Goal: Task Accomplishment & Management: Use online tool/utility

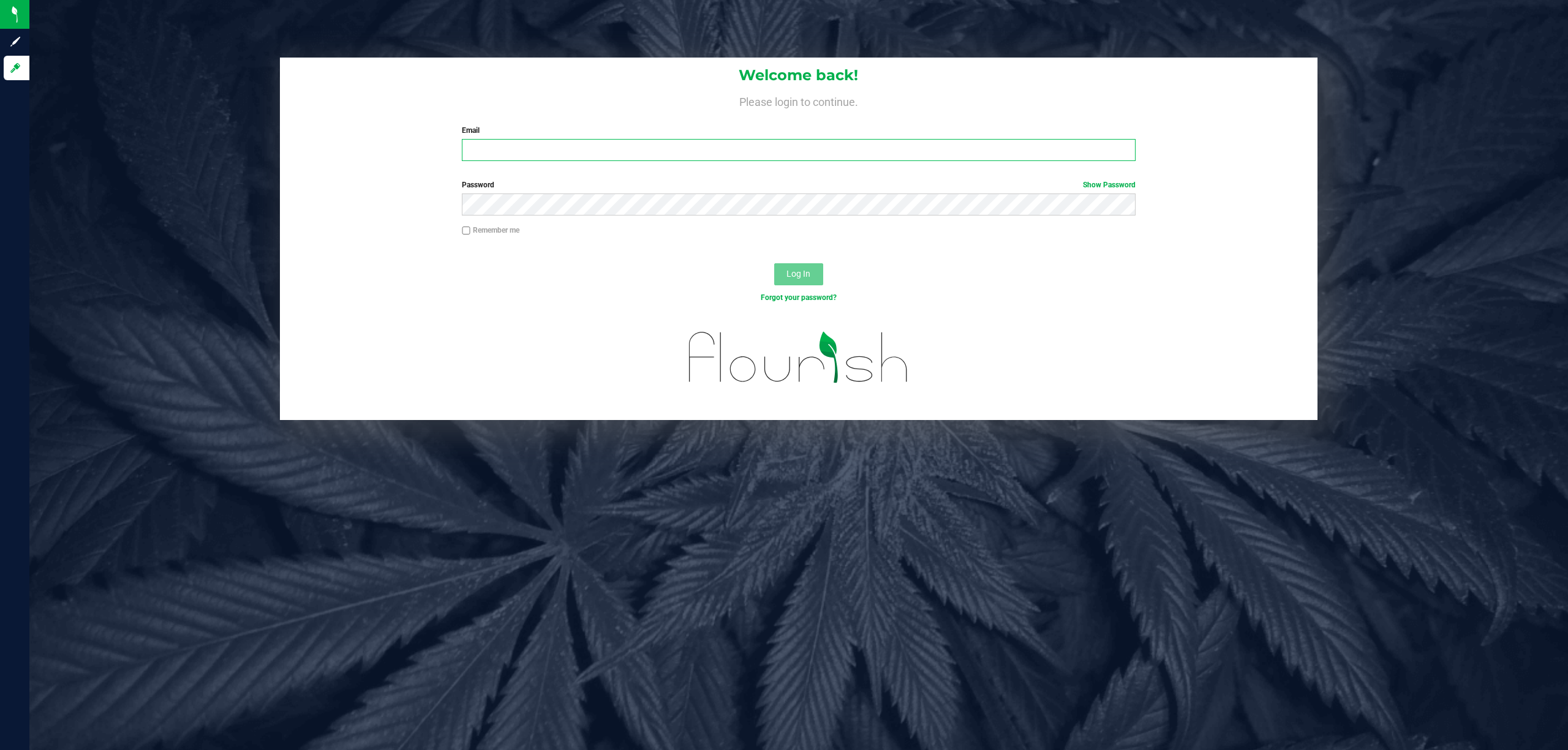
click at [522, 158] on input "Email" at bounding box center [799, 150] width 674 height 22
type input "[EMAIL_ADDRESS][DOMAIN_NAME]"
click at [774, 264] on button "Log In" at bounding box center [798, 275] width 49 height 22
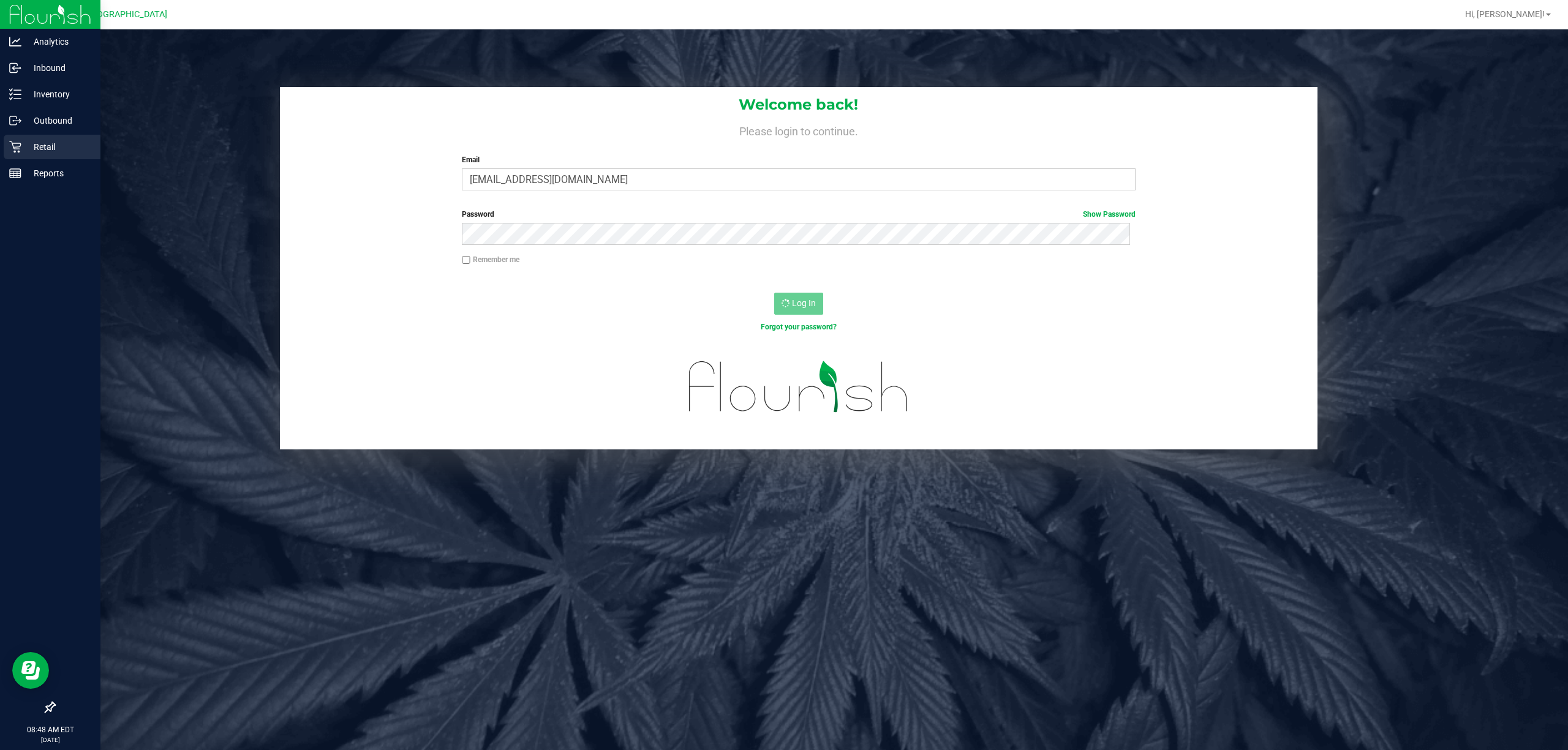
click at [64, 149] on p "Retail" at bounding box center [58, 147] width 74 height 15
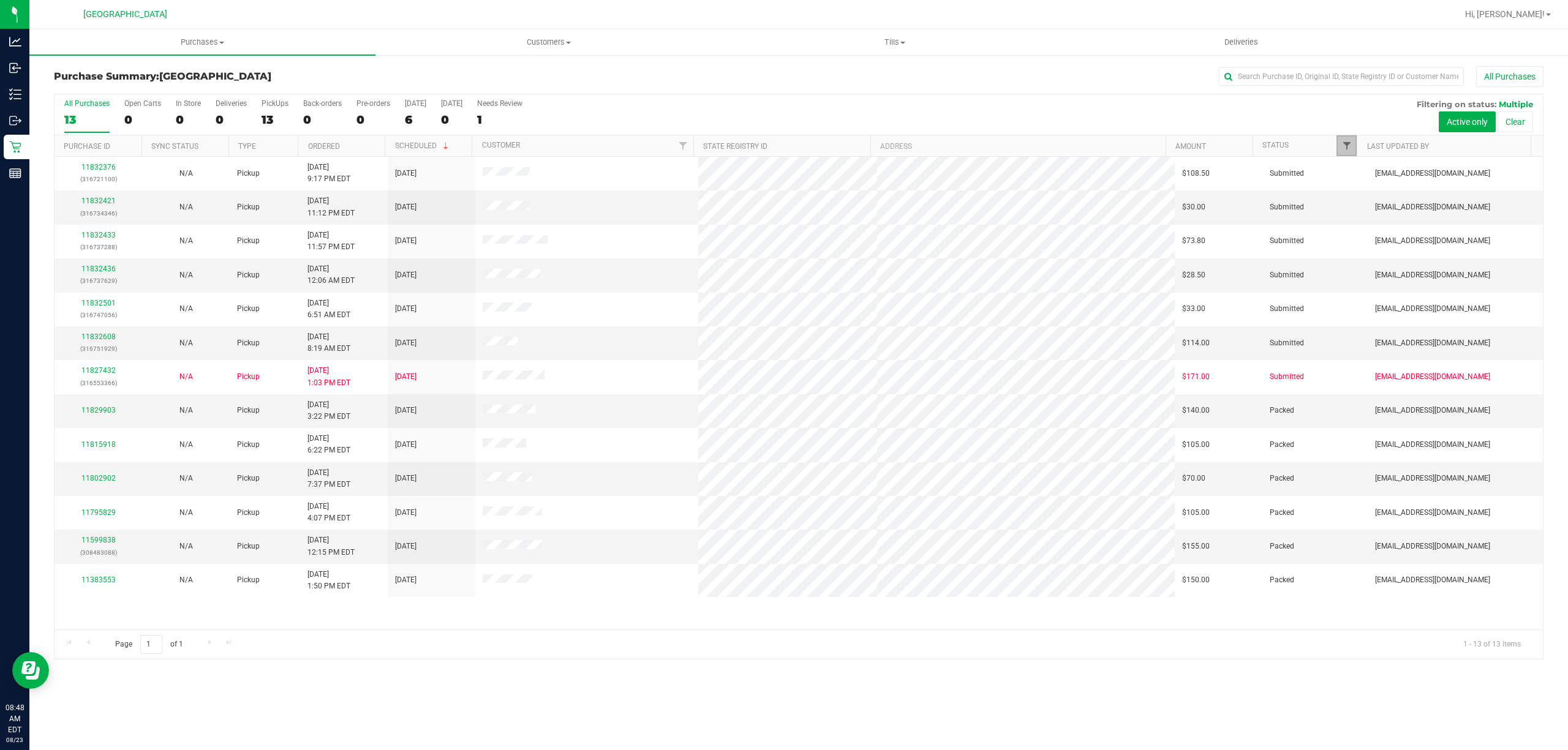
click at [1348, 141] on span "Filter" at bounding box center [1346, 145] width 9 height 9
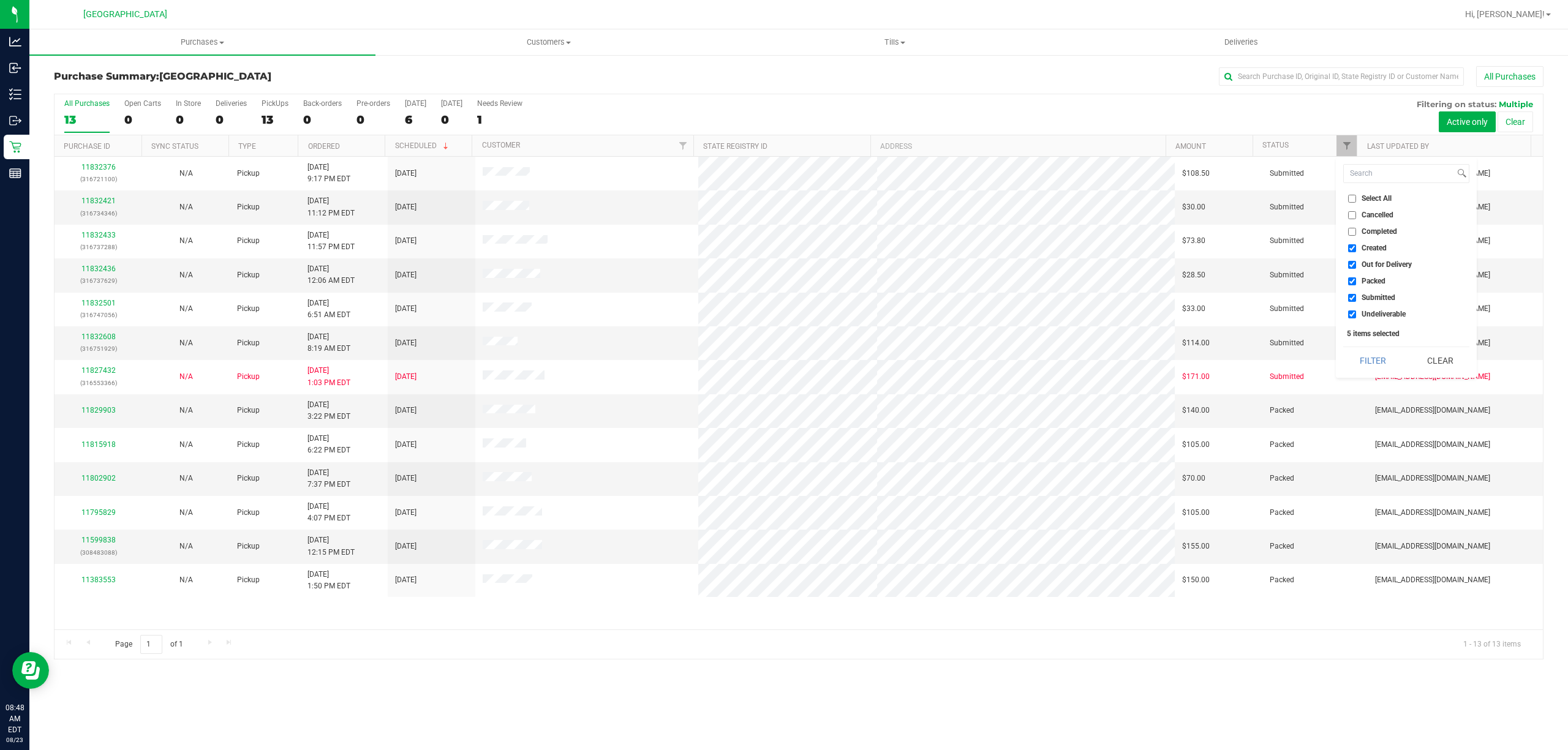
click at [1351, 251] on input "Created" at bounding box center [1351, 247] width 8 height 8
checkbox input "false"
click at [1354, 261] on input "Out for Delivery" at bounding box center [1351, 265] width 8 height 8
checkbox input "false"
click at [1355, 284] on input "Packed" at bounding box center [1351, 281] width 8 height 8
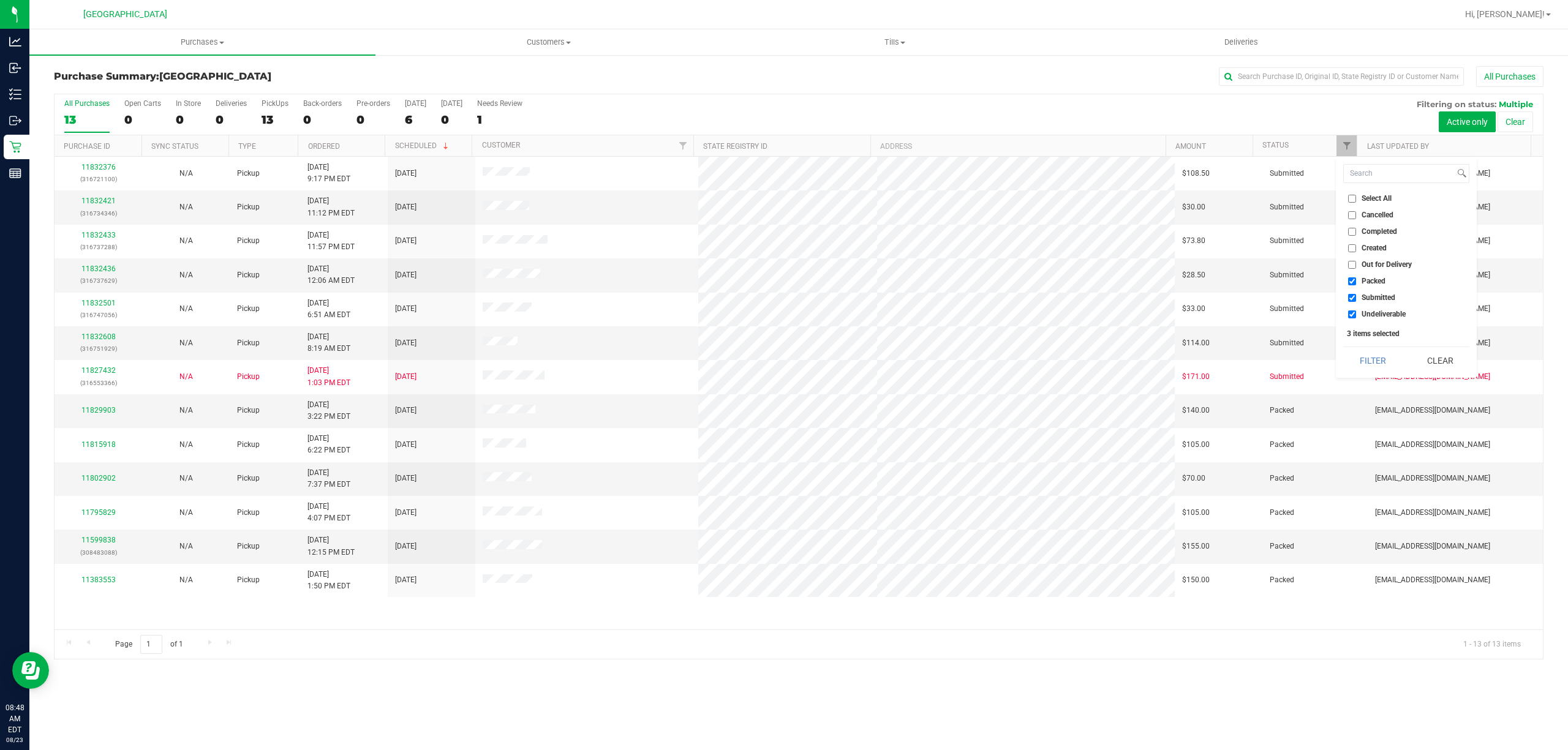
checkbox input "false"
click at [1354, 312] on input "Undeliverable" at bounding box center [1351, 314] width 8 height 8
checkbox input "false"
click at [1365, 356] on button "Filter" at bounding box center [1373, 360] width 58 height 27
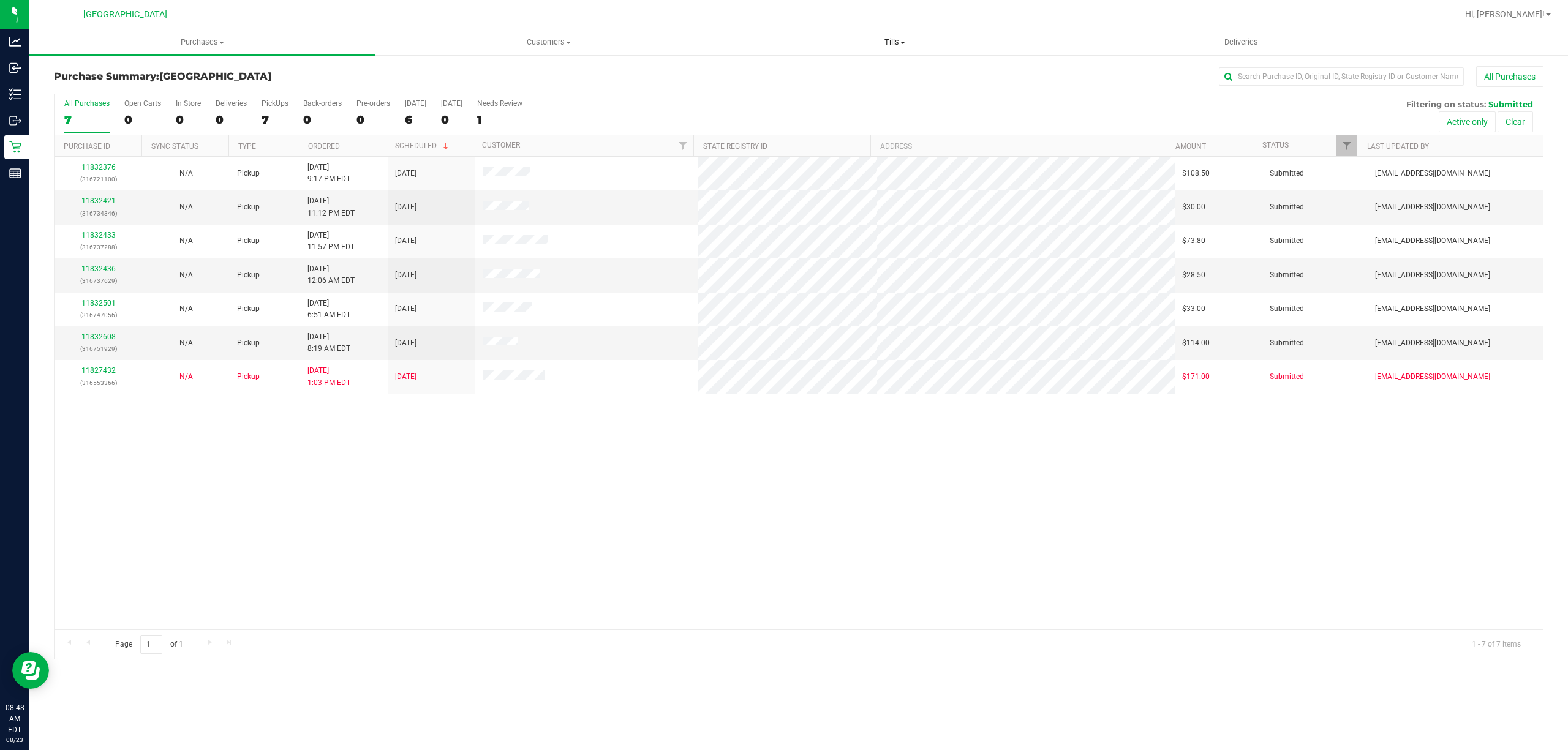
click at [895, 42] on span "Tills" at bounding box center [894, 42] width 345 height 11
click at [783, 75] on span "Manage tills" at bounding box center [763, 74] width 82 height 10
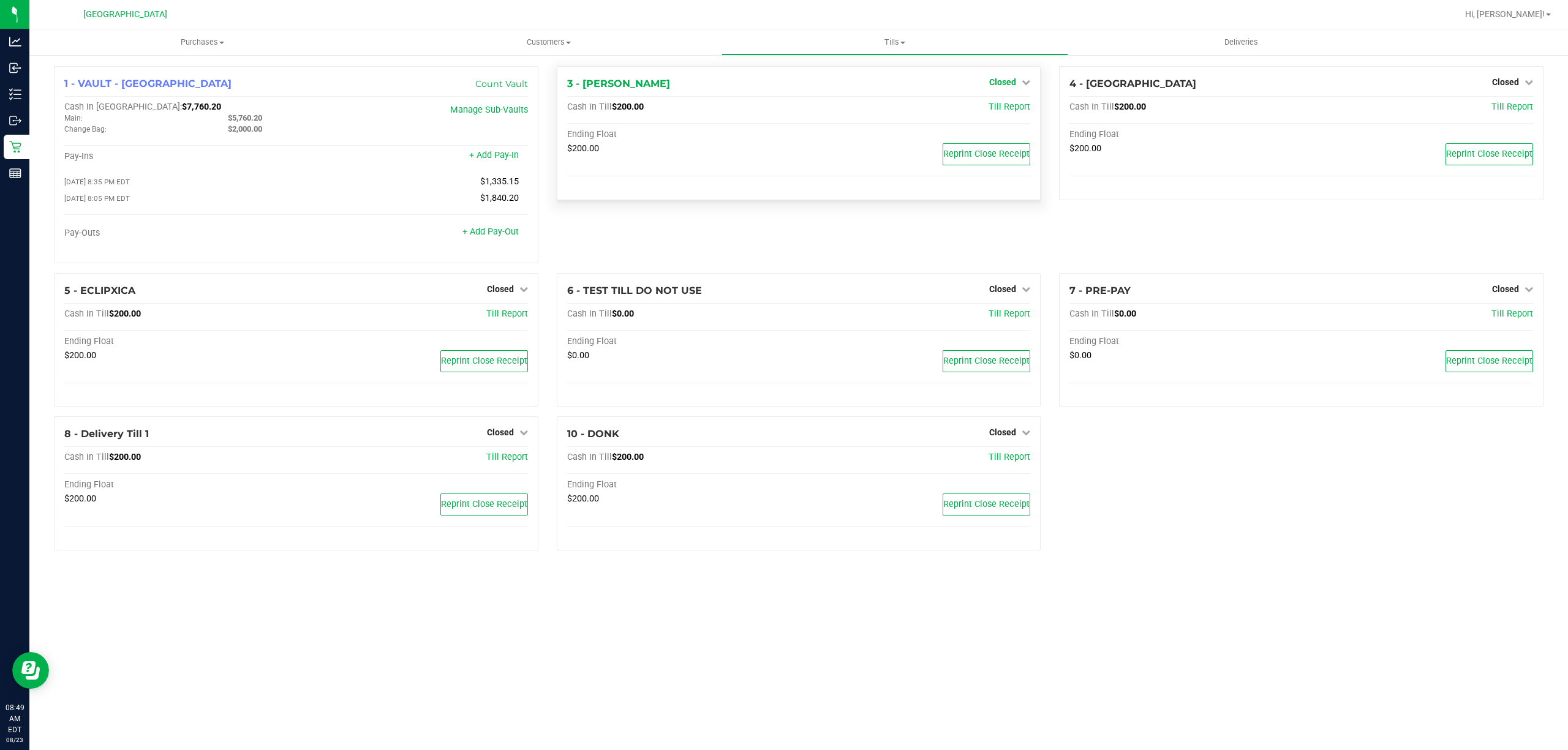
click at [1008, 84] on span "Closed" at bounding box center [1002, 82] width 27 height 9
click at [998, 106] on link "Open Till" at bounding box center [1003, 107] width 33 height 9
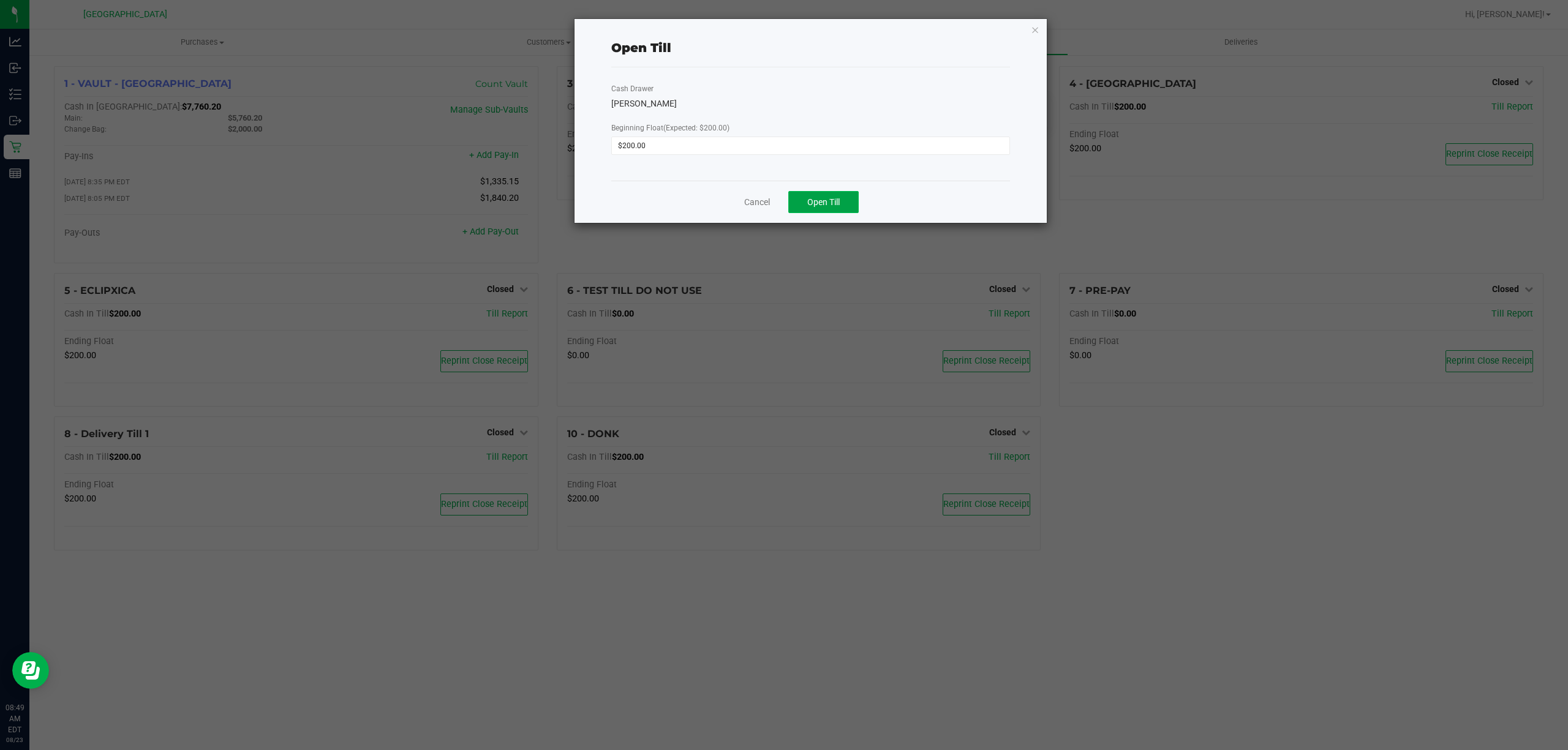
click at [817, 199] on span "Open Till" at bounding box center [824, 202] width 33 height 9
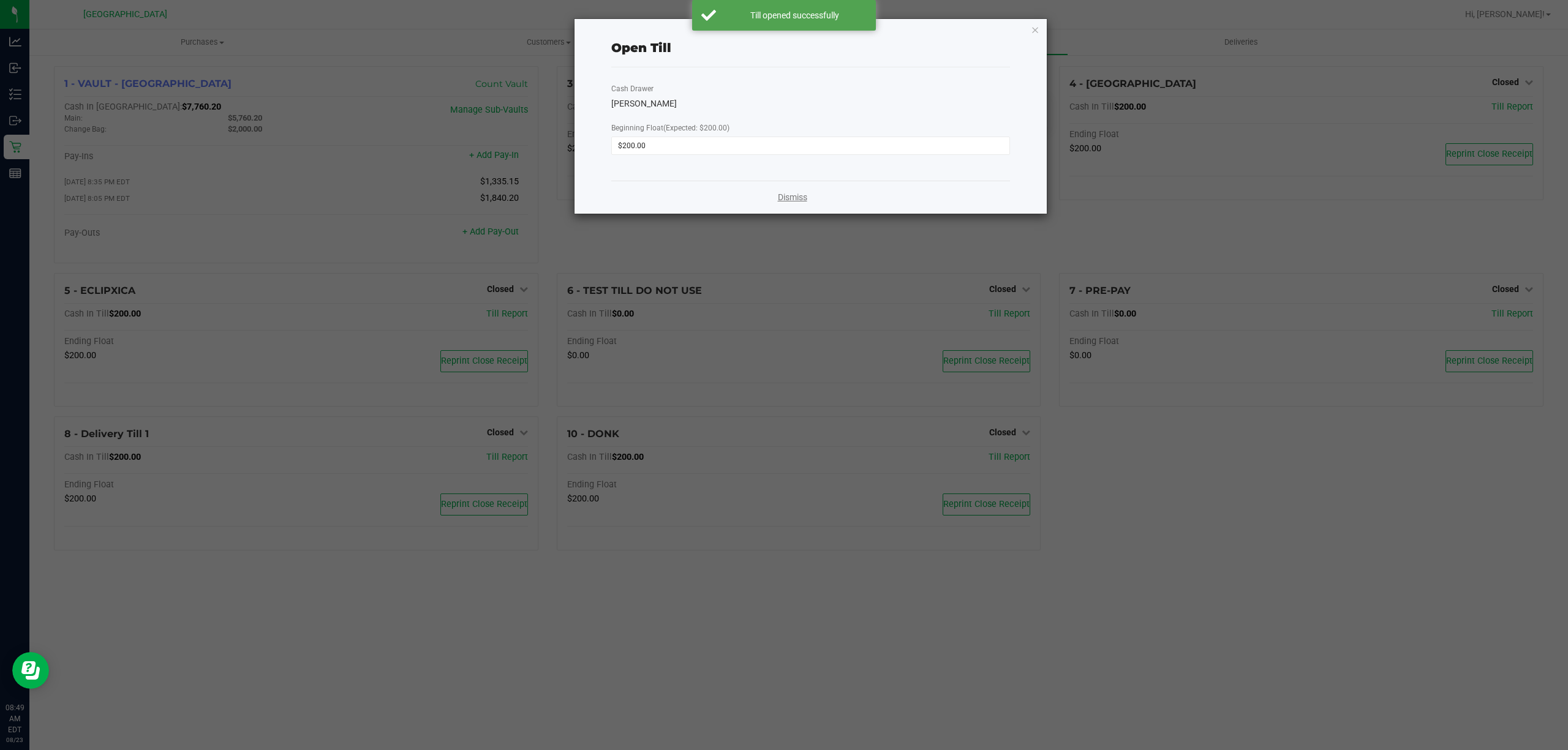
click at [790, 195] on link "Dismiss" at bounding box center [792, 197] width 29 height 13
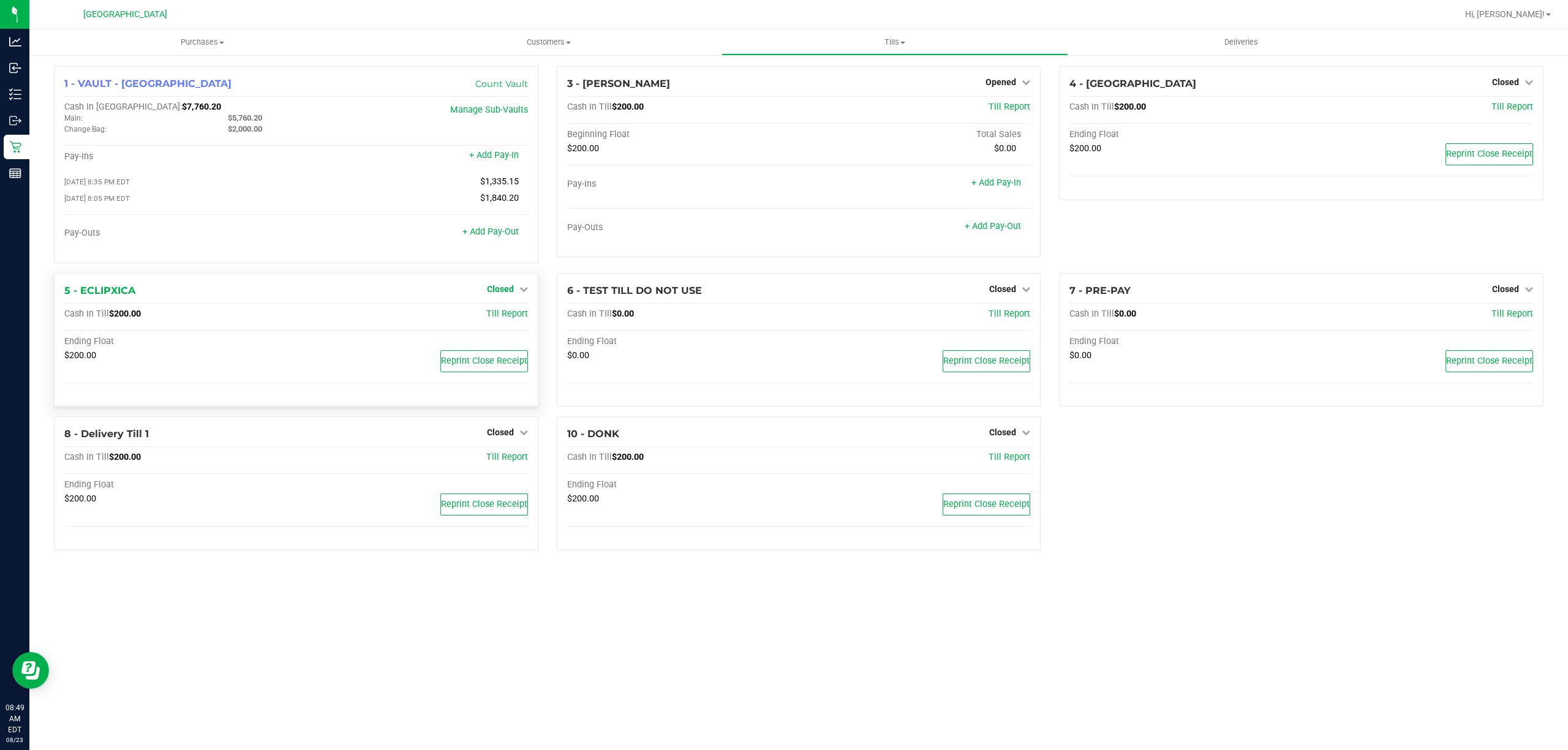
click at [513, 293] on link "Closed" at bounding box center [508, 289] width 41 height 9
click at [505, 312] on link "Open Till" at bounding box center [500, 314] width 33 height 9
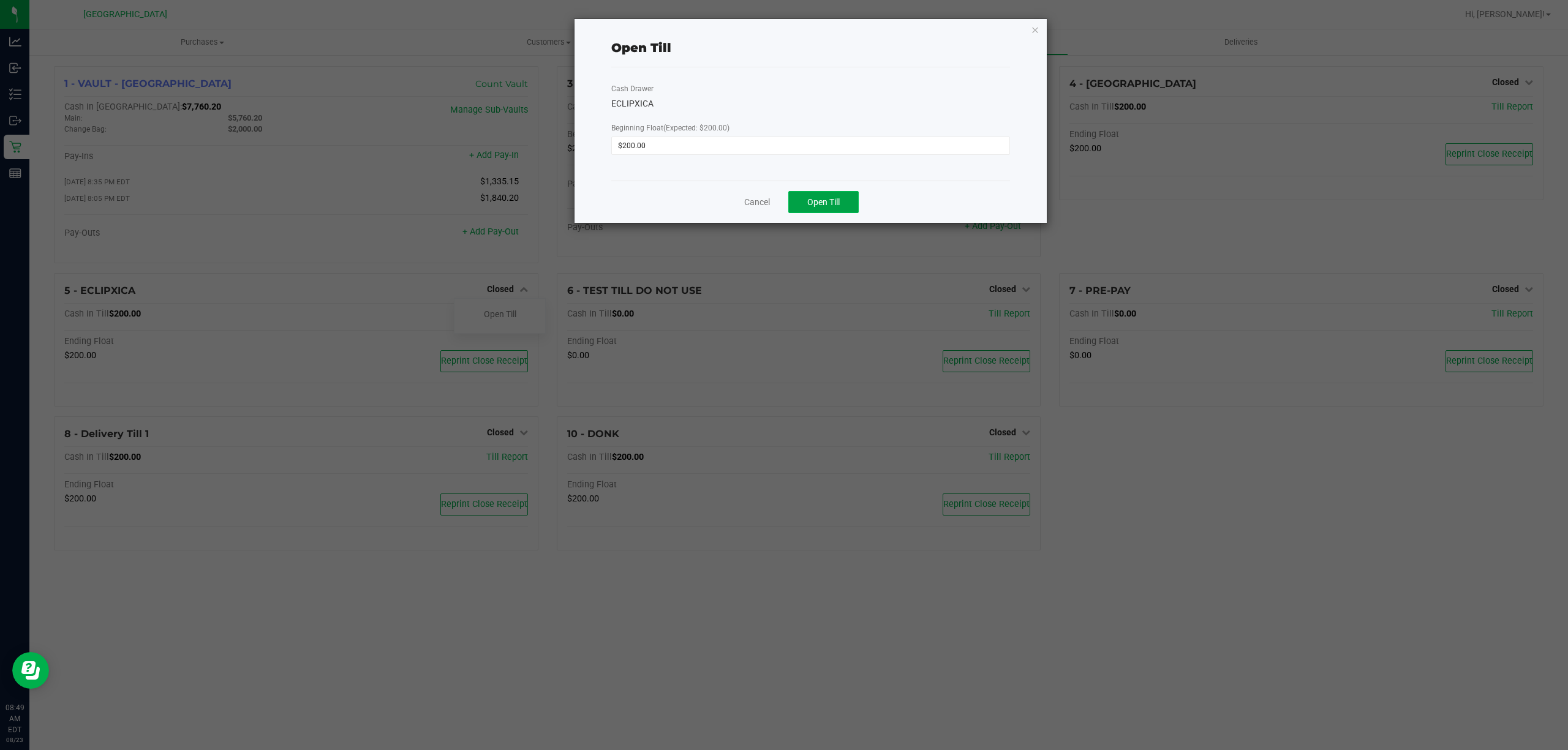
click at [839, 204] on span "Open Till" at bounding box center [824, 202] width 33 height 9
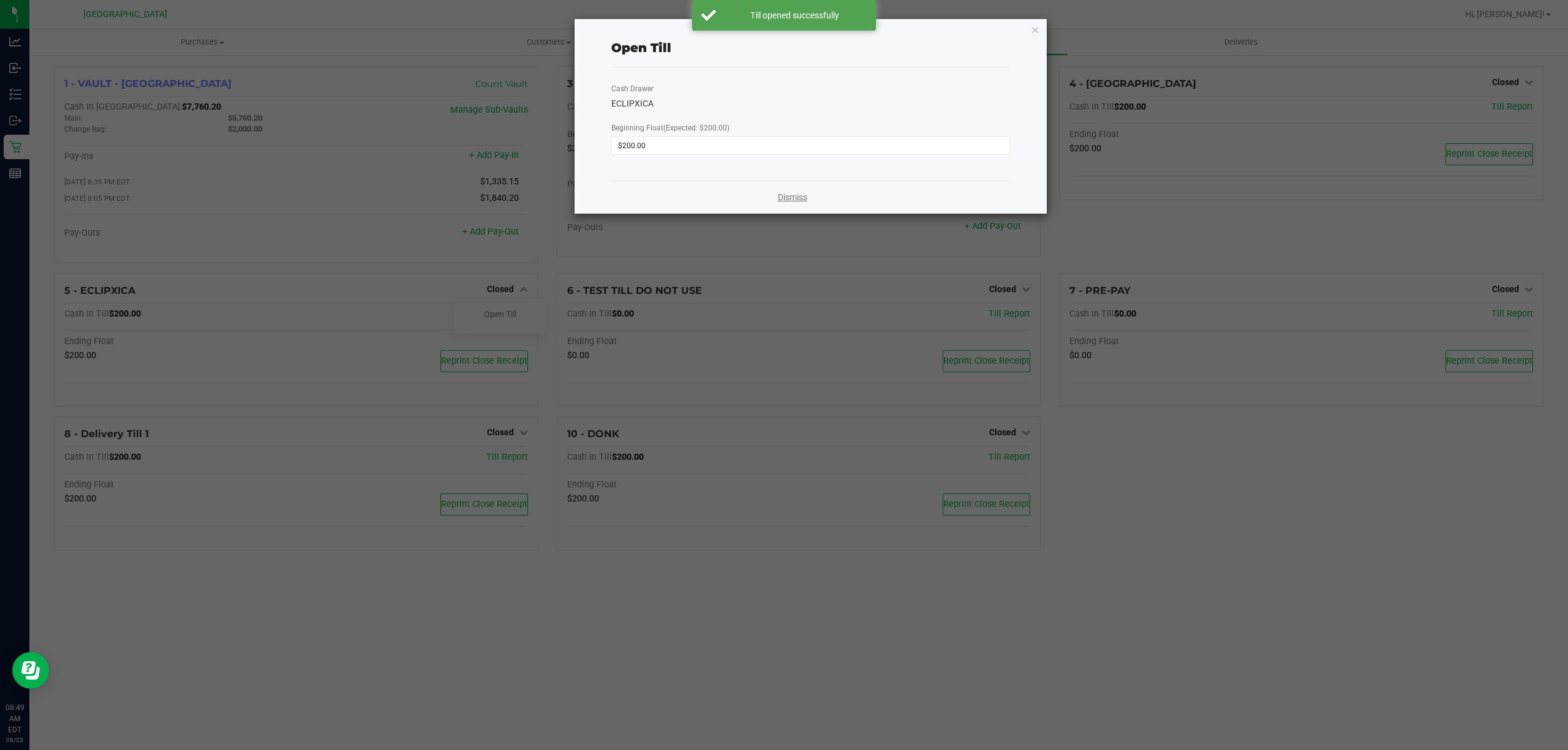
click at [795, 193] on link "Dismiss" at bounding box center [792, 197] width 29 height 13
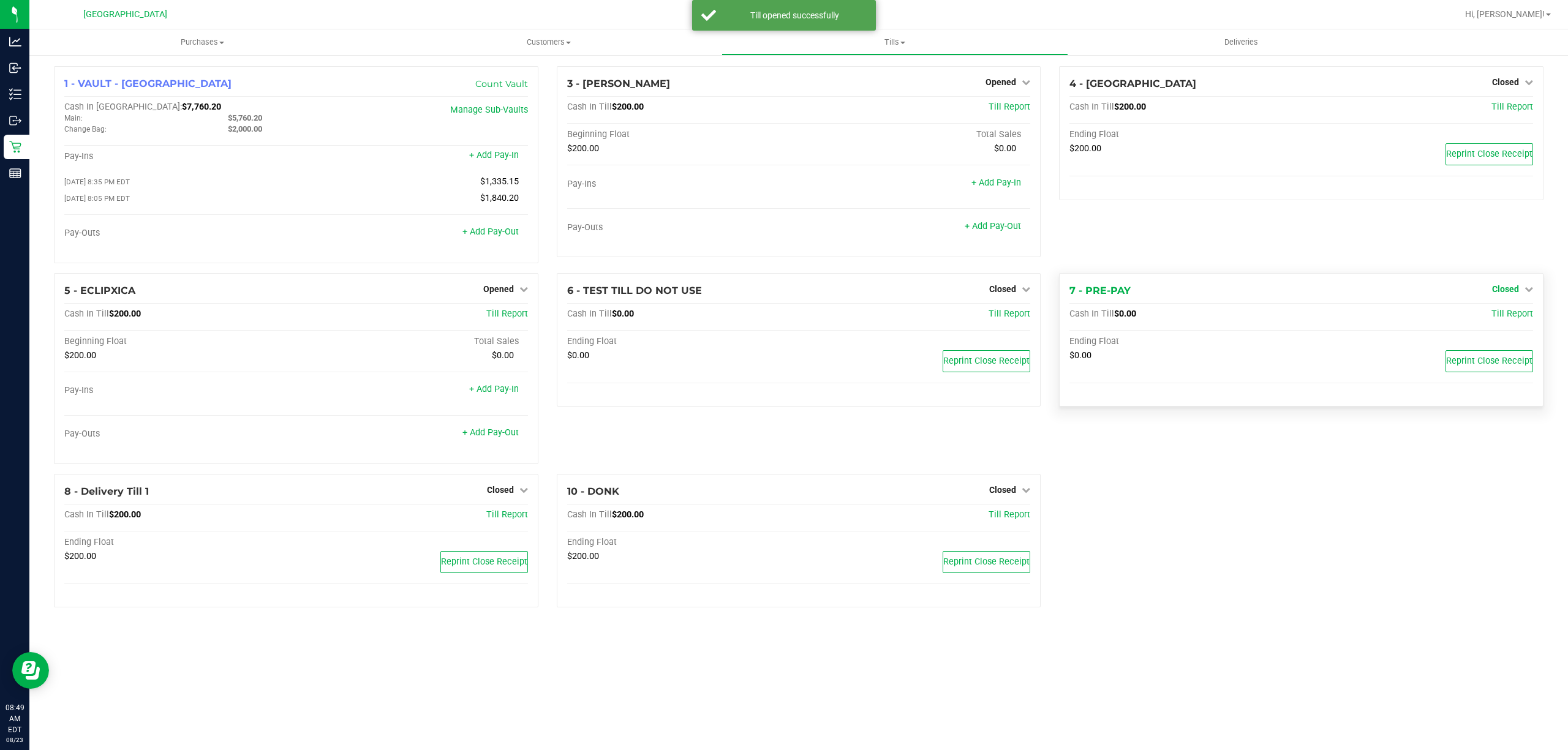
click at [1505, 287] on span "Closed" at bounding box center [1505, 289] width 27 height 9
click at [1482, 320] on div "Open Till" at bounding box center [1505, 314] width 91 height 15
click at [1498, 314] on link "Open Till" at bounding box center [1505, 314] width 33 height 9
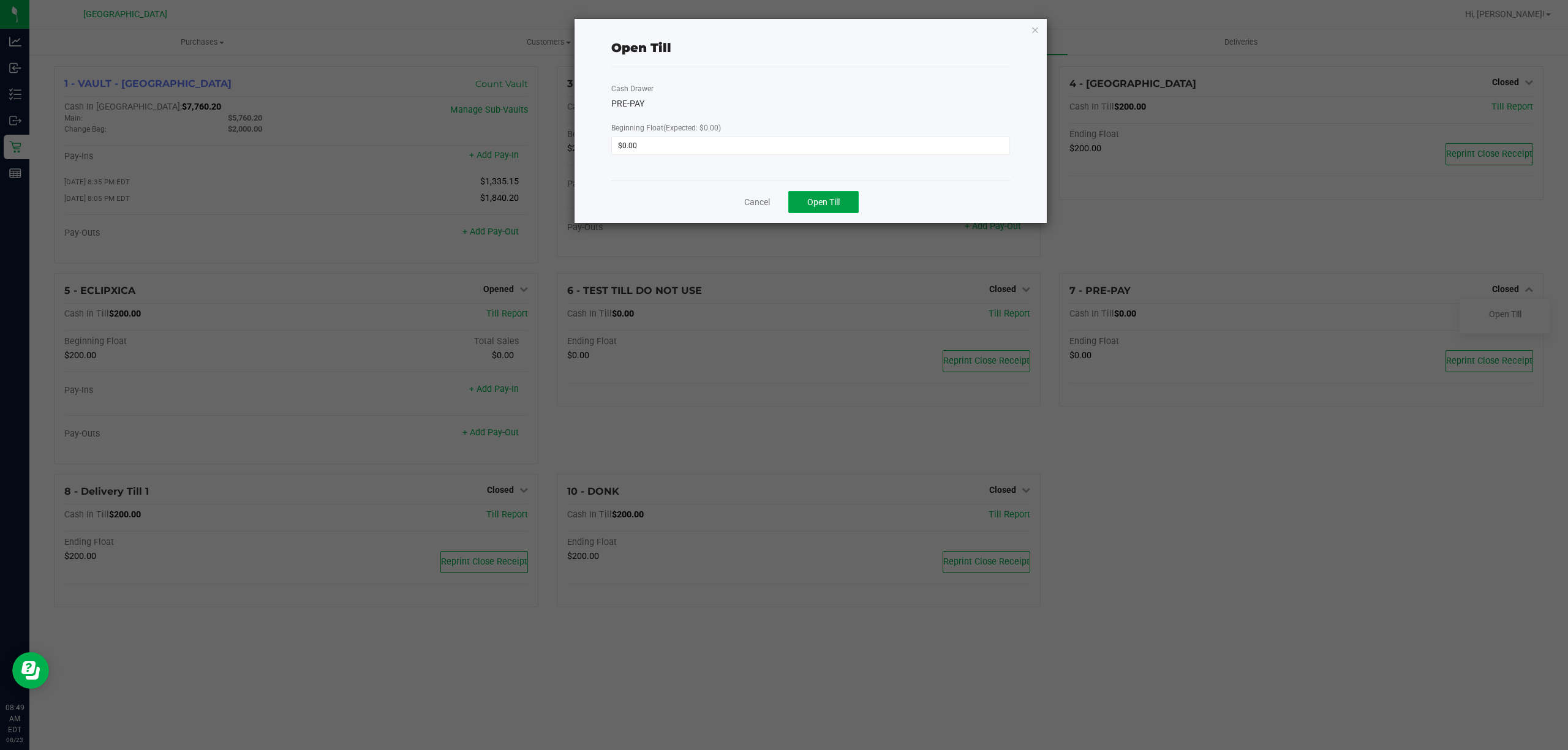
click at [844, 207] on button "Open Till" at bounding box center [824, 202] width 70 height 22
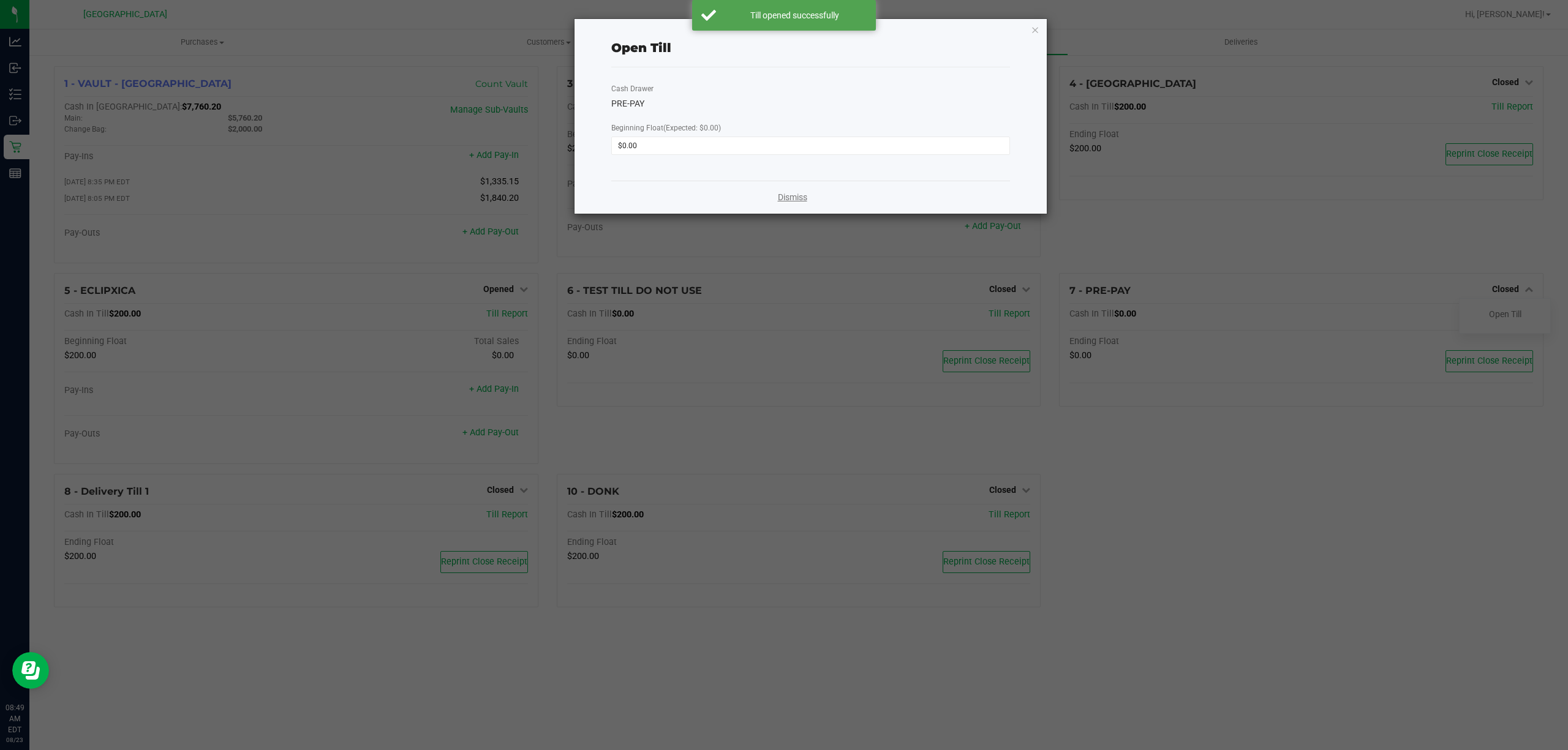
click at [797, 198] on link "Dismiss" at bounding box center [792, 197] width 29 height 13
